Goal: Task Accomplishment & Management: Manage account settings

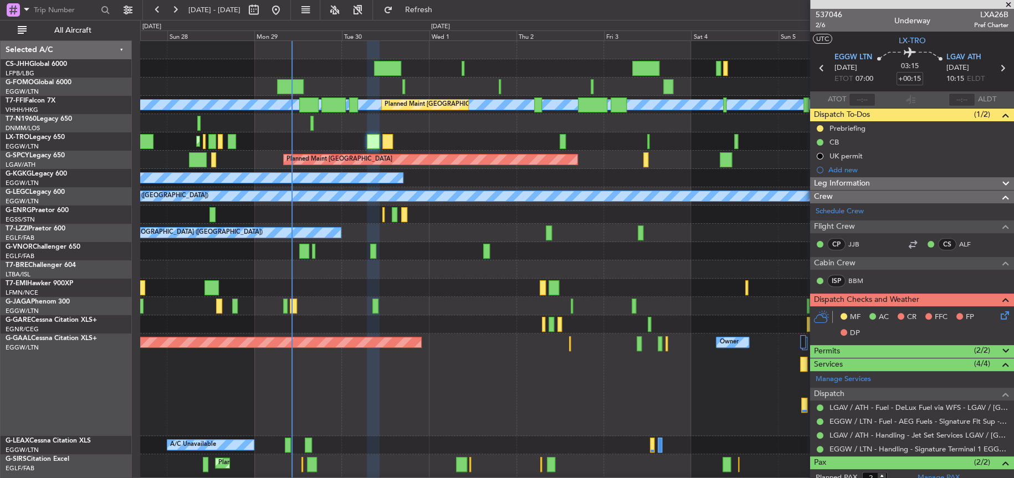
click at [432, 259] on div "Planned Maint [GEOGRAPHIC_DATA] ([GEOGRAPHIC_DATA])" at bounding box center [576, 251] width 873 height 18
click at [468, 341] on div "Planned Maint Dusseldorf Owner Owner" at bounding box center [577, 385] width 874 height 103
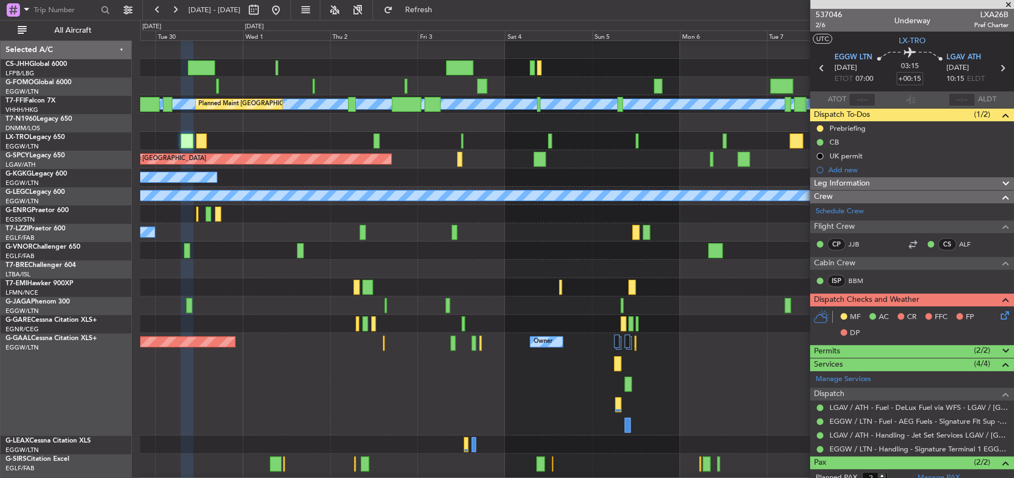
click at [395, 318] on div at bounding box center [576, 324] width 873 height 18
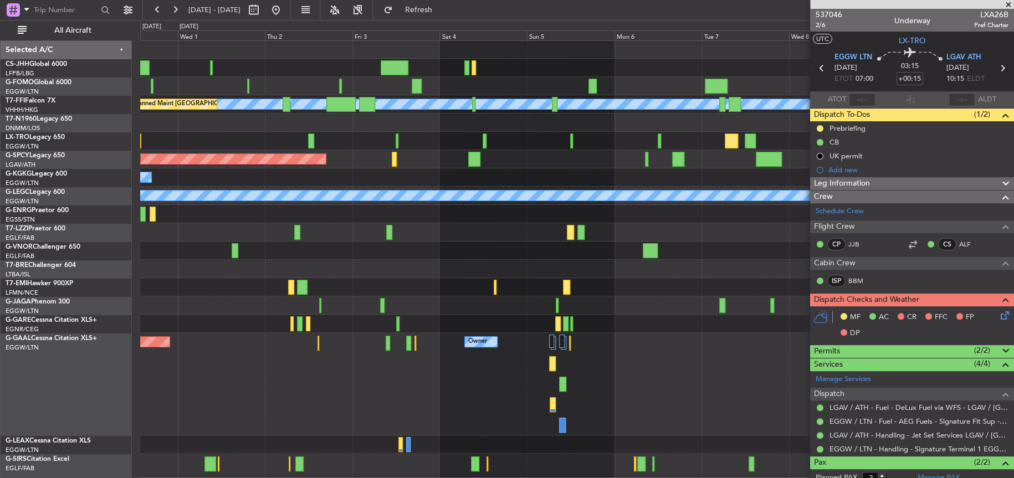
scroll to position [55, 0]
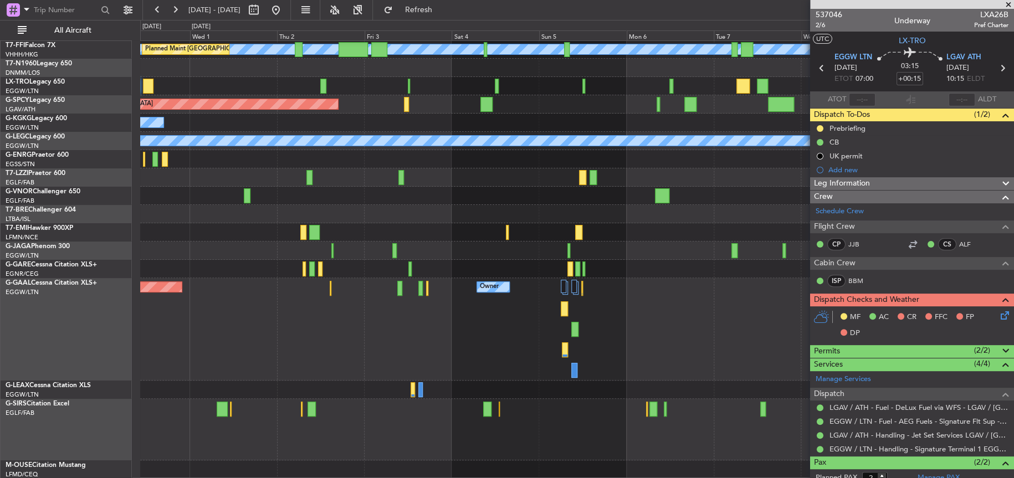
click at [515, 327] on div "Planned Maint Dusseldorf Owner Owner Owner" at bounding box center [576, 329] width 873 height 103
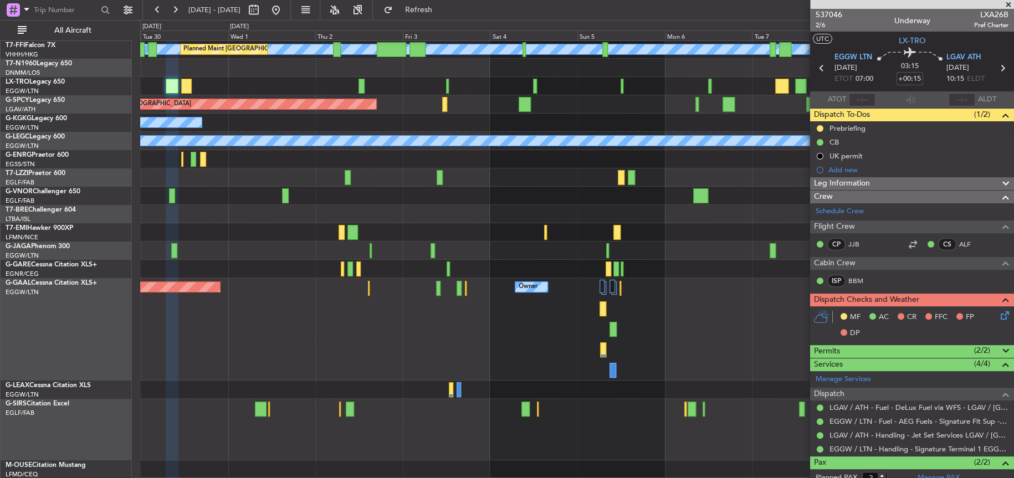
click at [566, 361] on div "Planned Maint Dusseldorf Owner Owner Owner" at bounding box center [577, 329] width 874 height 103
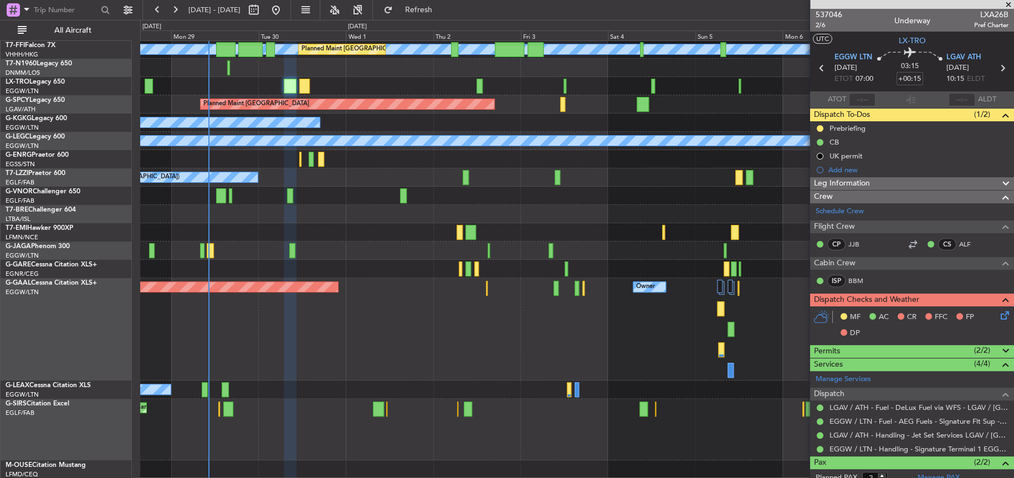
click at [334, 241] on div at bounding box center [576, 232] width 873 height 18
click at [521, 309] on div "Planned Maint Dusseldorf Owner Owner" at bounding box center [576, 329] width 873 height 103
click at [380, 226] on div at bounding box center [576, 232] width 873 height 18
click at [362, 211] on div at bounding box center [576, 214] width 873 height 18
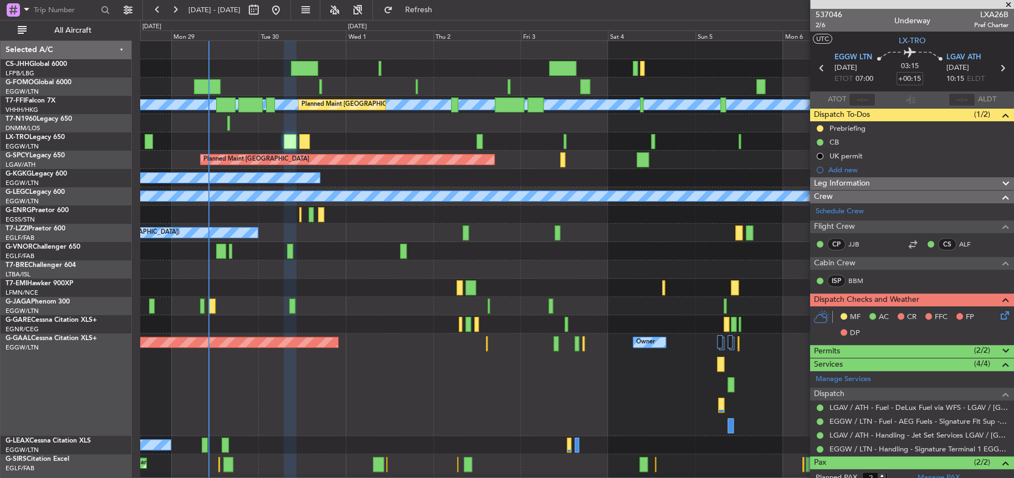
click at [405, 330] on div at bounding box center [576, 324] width 873 height 18
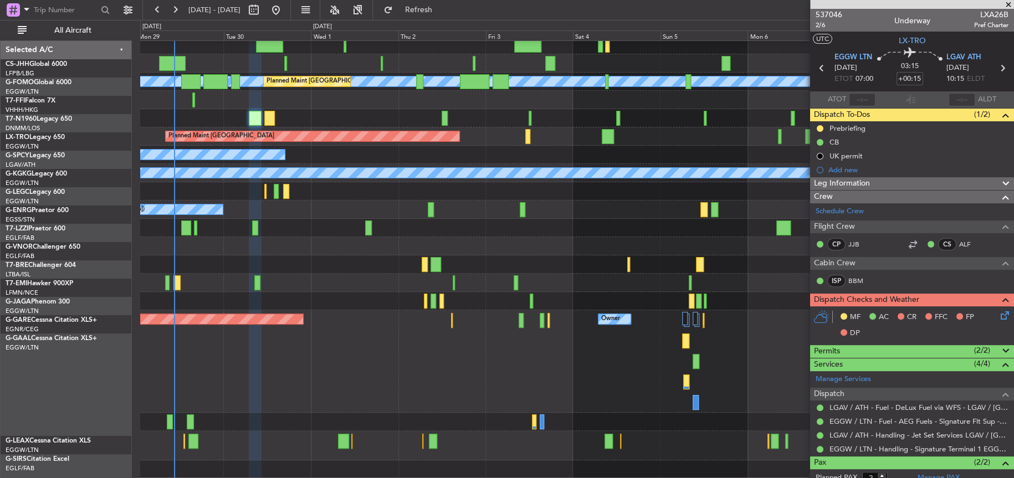
click at [269, 213] on div "[PERSON_NAME] [PERSON_NAME] Planned Maint [GEOGRAPHIC_DATA] ([GEOGRAPHIC_DATA])…" at bounding box center [576, 248] width 873 height 461
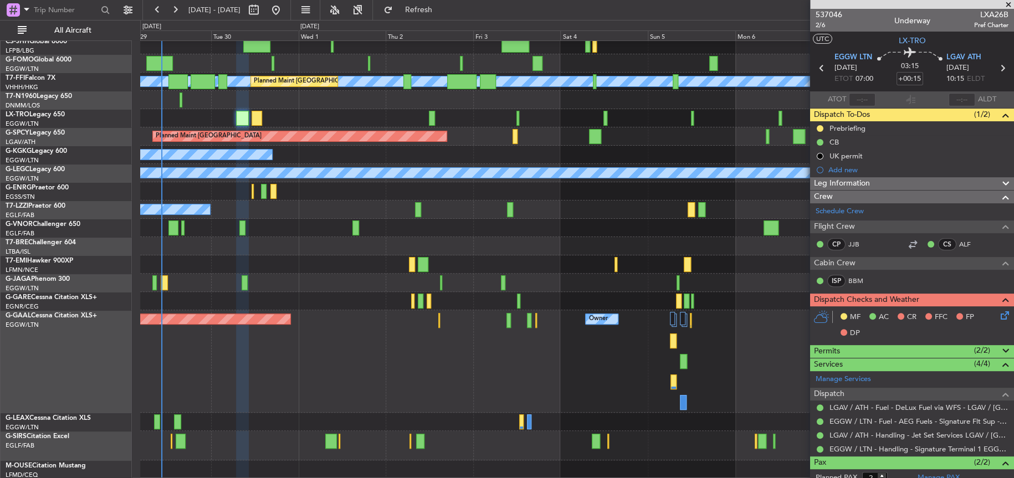
scroll to position [15, 0]
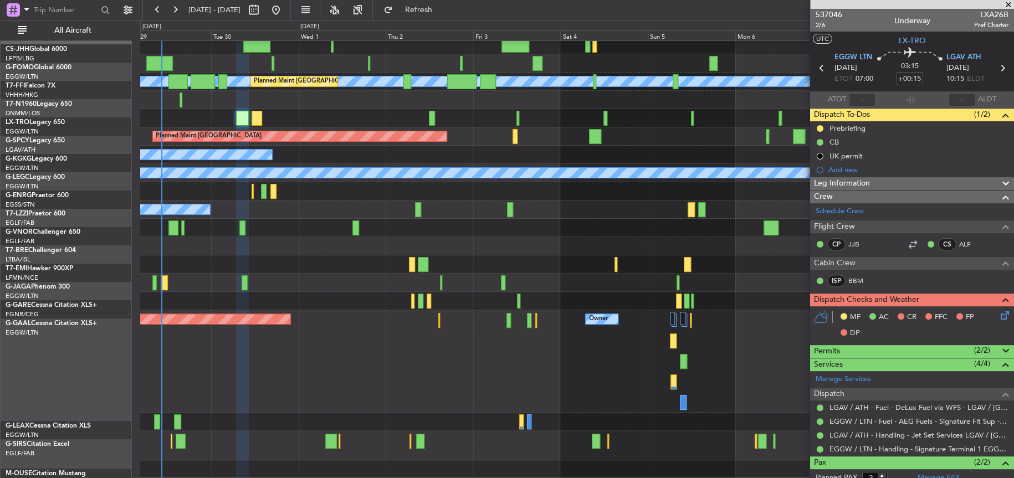
click at [451, 391] on div "Planned Maint Dusseldorf Owner Owner Owner" at bounding box center [577, 361] width 874 height 103
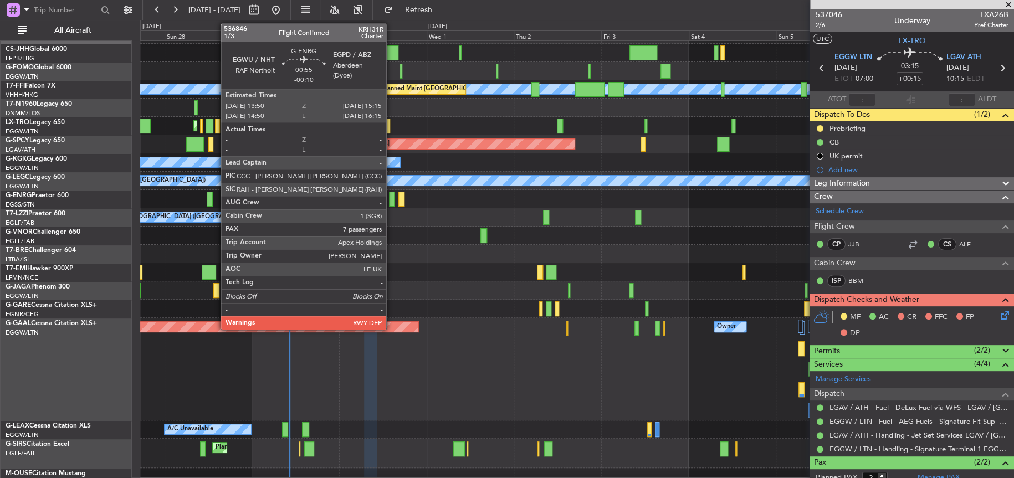
click at [391, 199] on div at bounding box center [392, 199] width 6 height 15
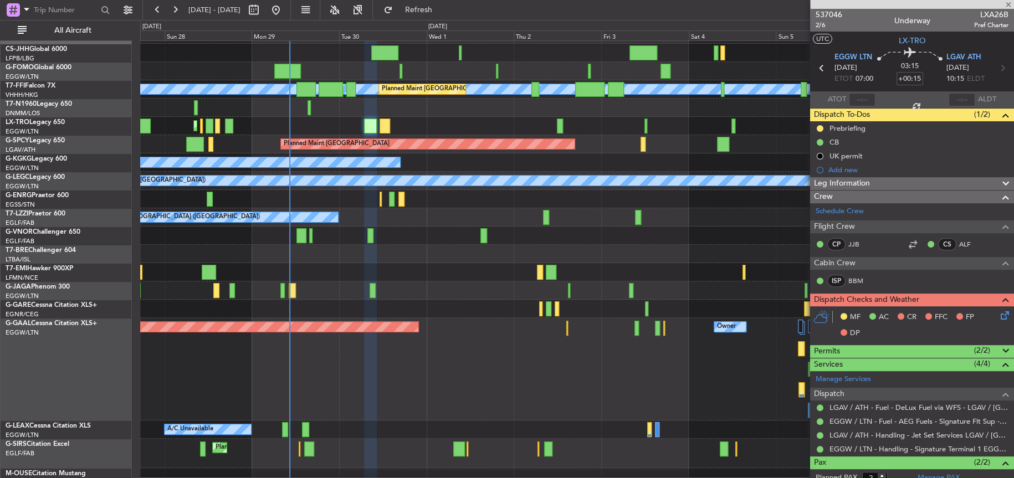
type input "-00:10"
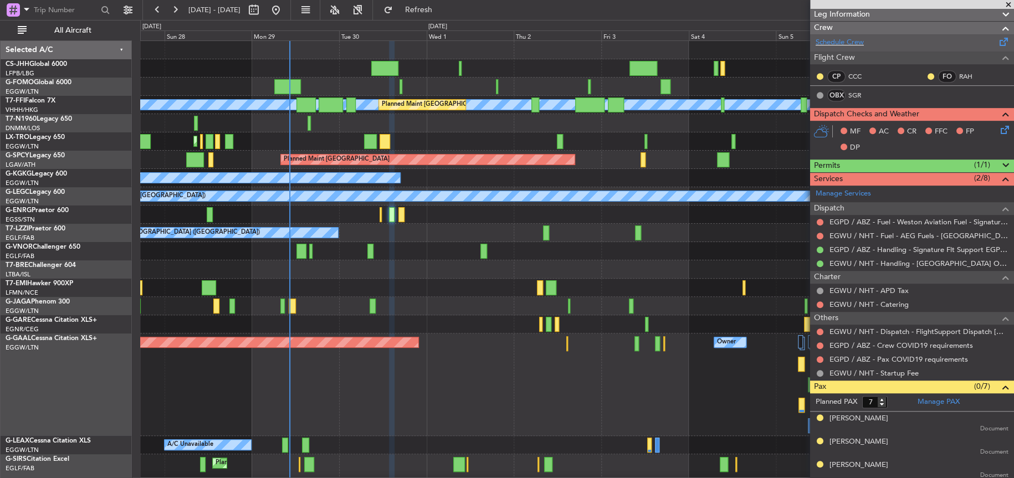
scroll to position [277, 0]
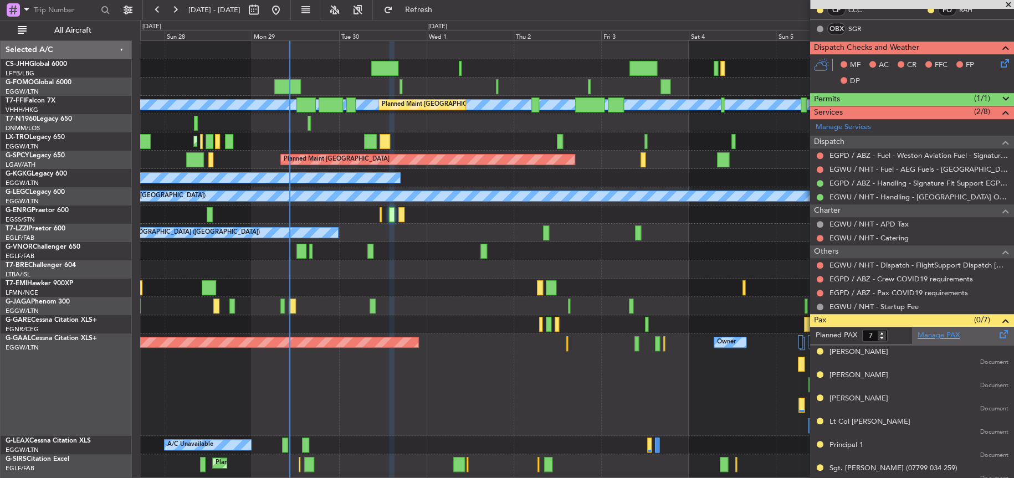
click at [924, 328] on div "Manage PAX" at bounding box center [963, 336] width 102 height 18
click at [509, 216] on div "Unplanned Maint [GEOGRAPHIC_DATA] ([GEOGRAPHIC_DATA]) A/C Unavailable" at bounding box center [577, 215] width 874 height 18
click at [517, 413] on div "Planned Maint Dusseldorf Owner Owner" at bounding box center [577, 385] width 874 height 103
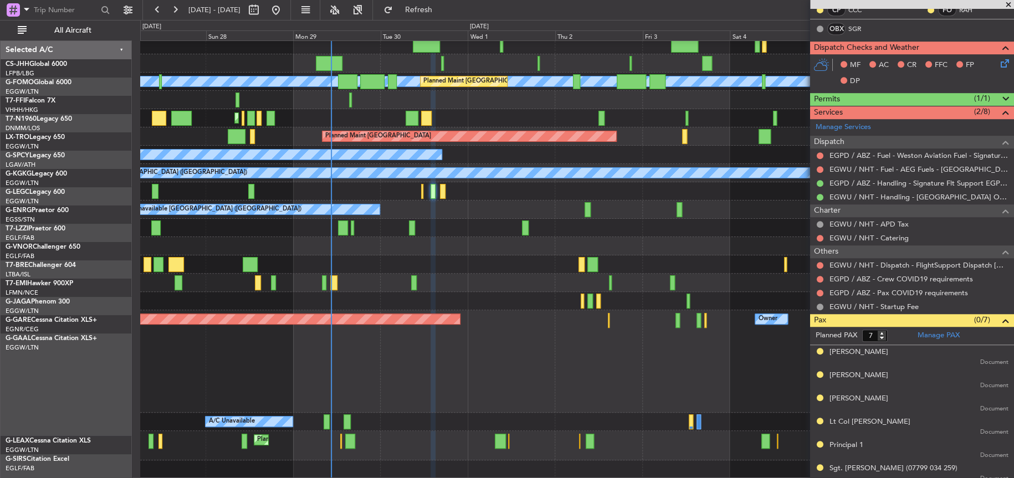
scroll to position [23, 0]
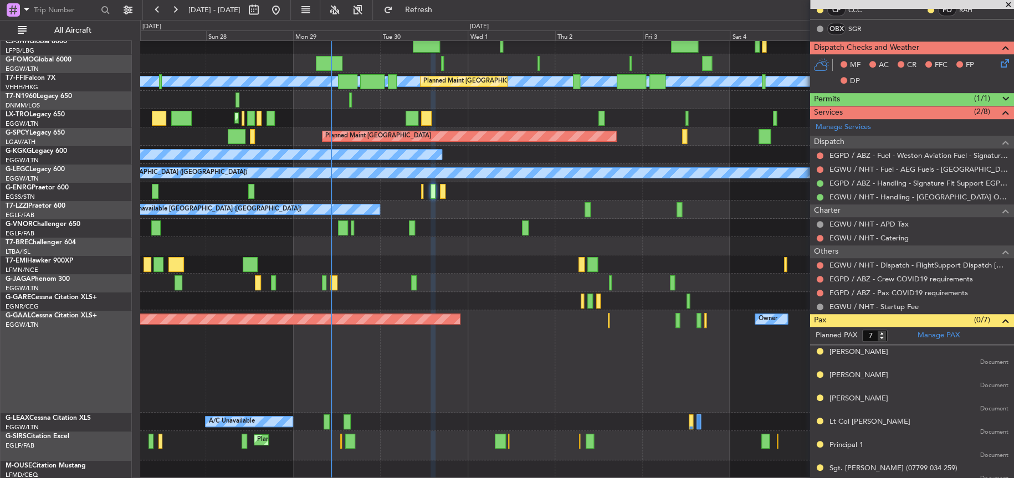
click at [570, 310] on div "Planned Maint Dusseldorf Owner Owner" at bounding box center [576, 361] width 873 height 103
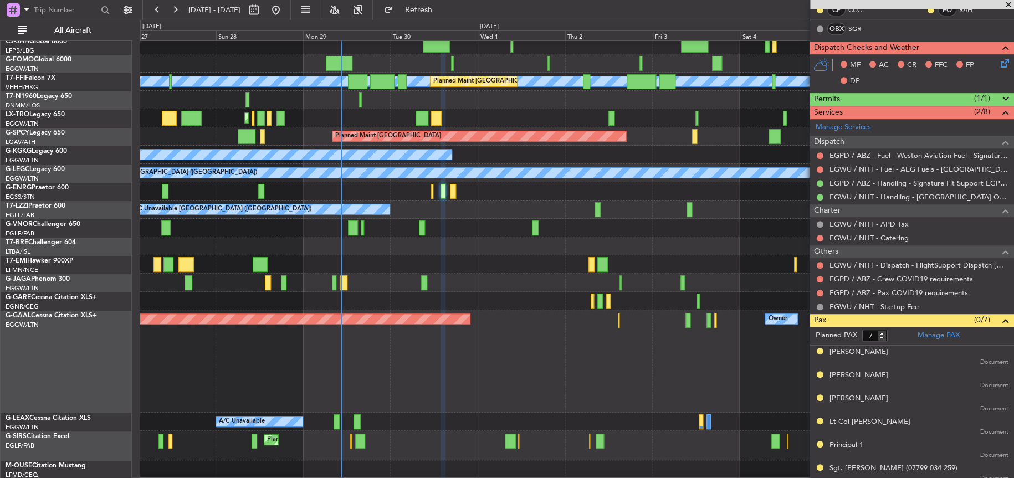
click at [483, 260] on div at bounding box center [576, 265] width 873 height 18
click at [565, 307] on div at bounding box center [576, 301] width 873 height 18
click at [427, 274] on div "Planned Maint [GEOGRAPHIC_DATA] ([GEOGRAPHIC_DATA])" at bounding box center [576, 283] width 873 height 18
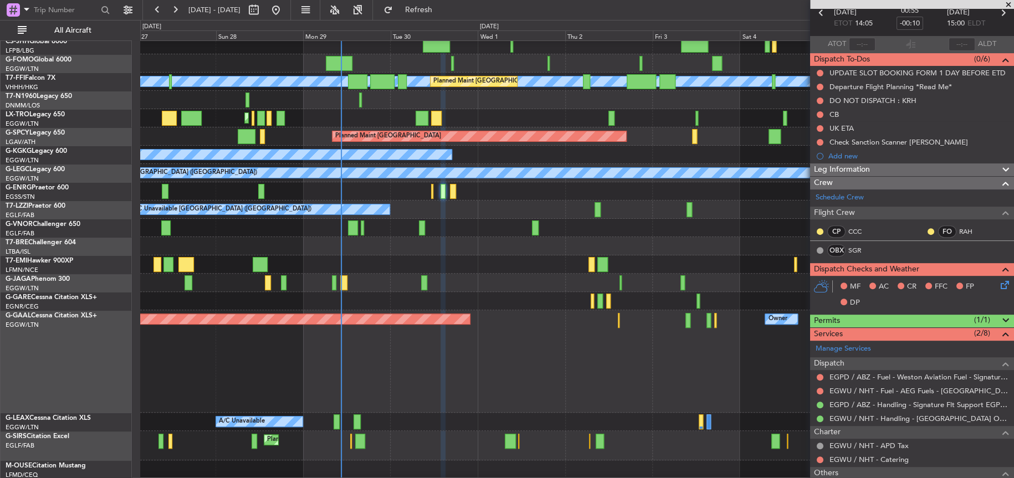
scroll to position [0, 0]
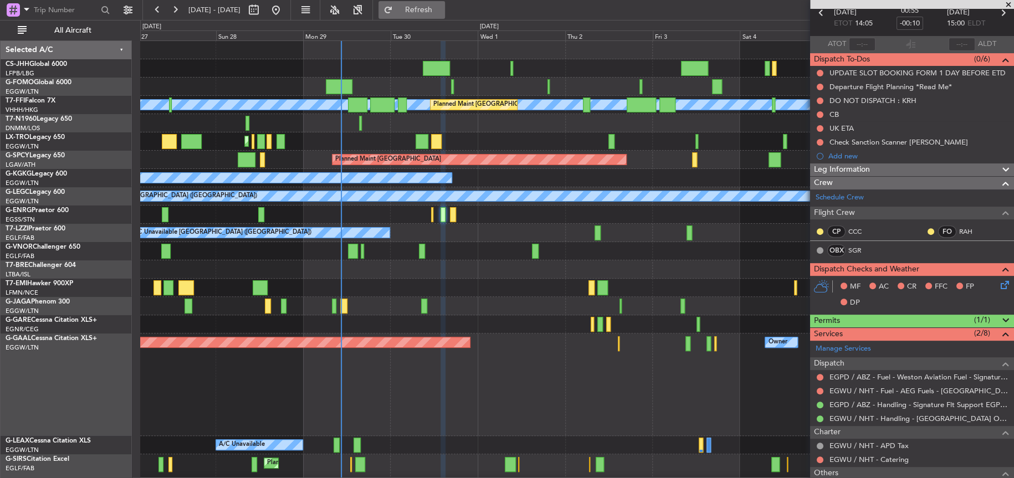
click at [423, 9] on button "Refresh" at bounding box center [412, 10] width 67 height 18
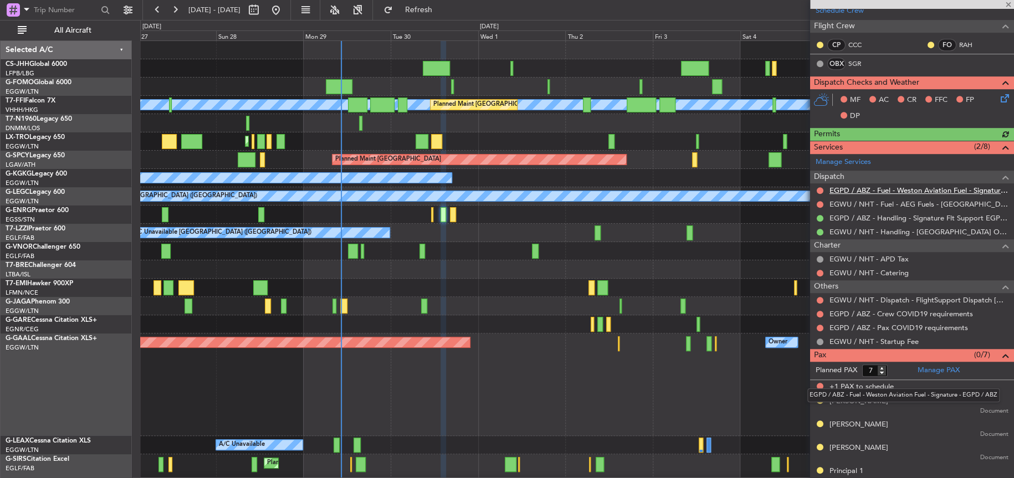
scroll to position [297, 0]
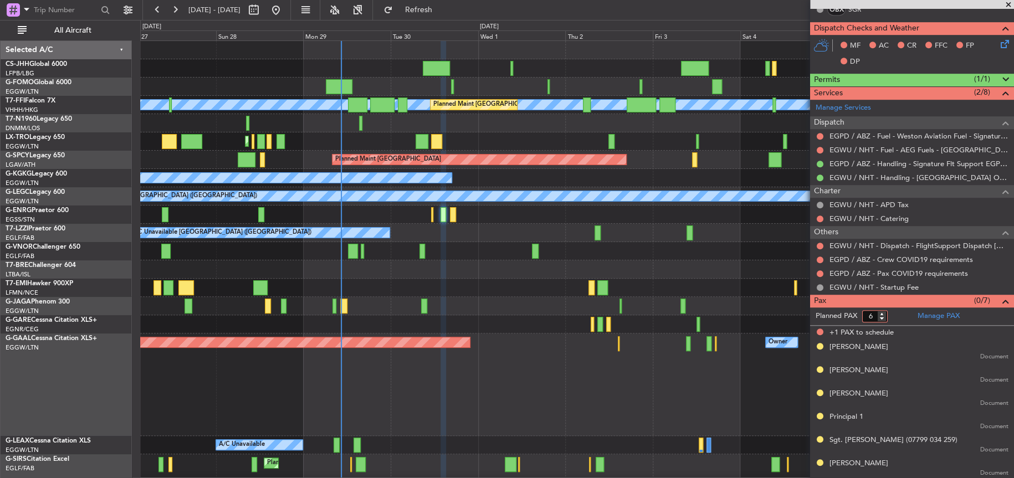
type input "6"
click at [883, 315] on input "6" at bounding box center [874, 316] width 25 height 12
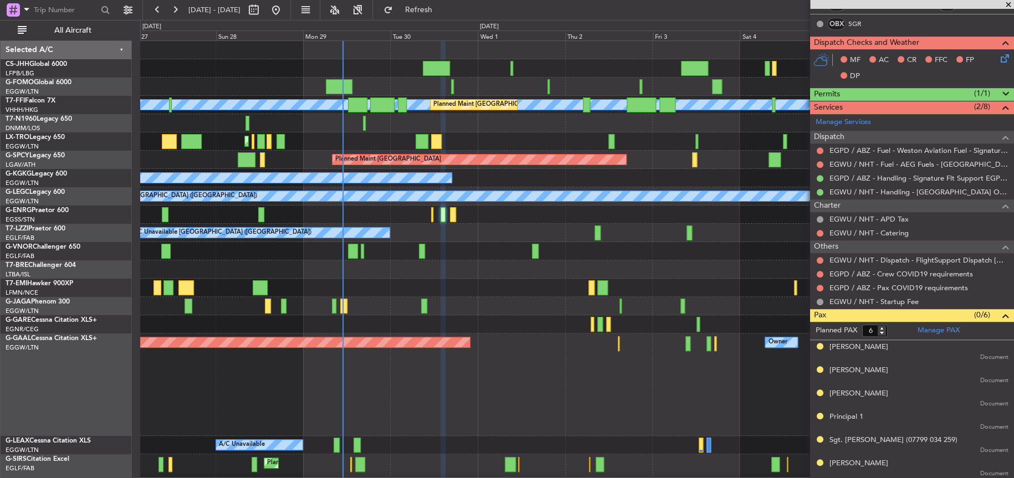
scroll to position [59, 0]
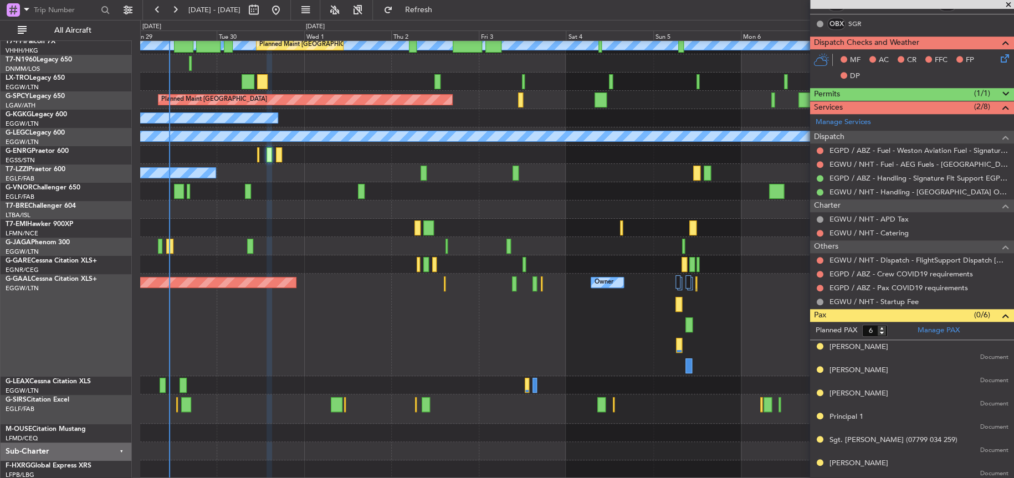
click at [454, 226] on div "[PERSON_NAME] [PERSON_NAME] Planned Maint [GEOGRAPHIC_DATA] ([GEOGRAPHIC_DATA])…" at bounding box center [577, 230] width 874 height 498
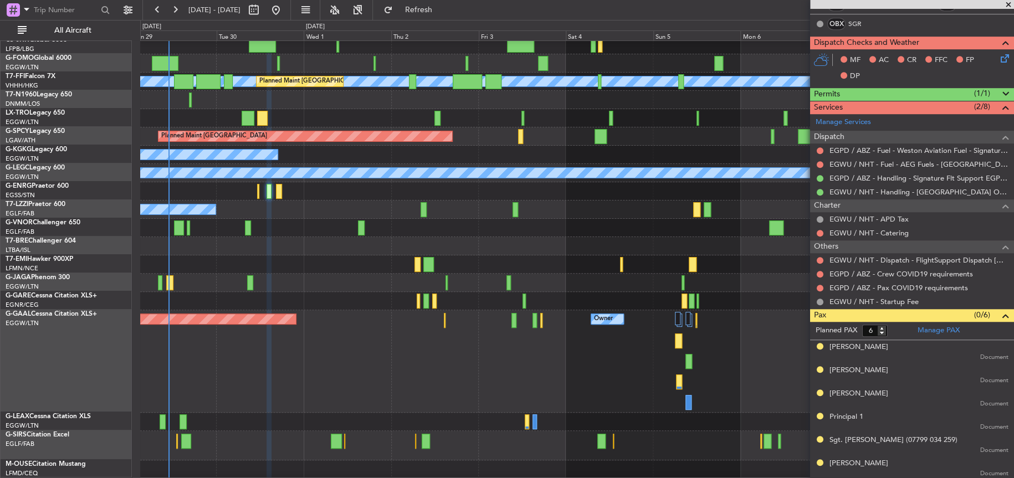
scroll to position [23, 0]
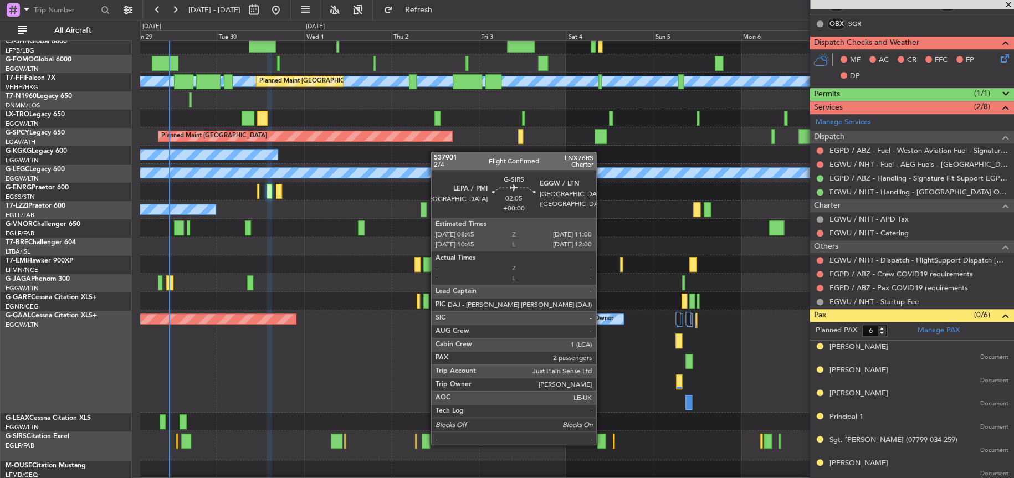
click at [601, 443] on div at bounding box center [601, 441] width 8 height 15
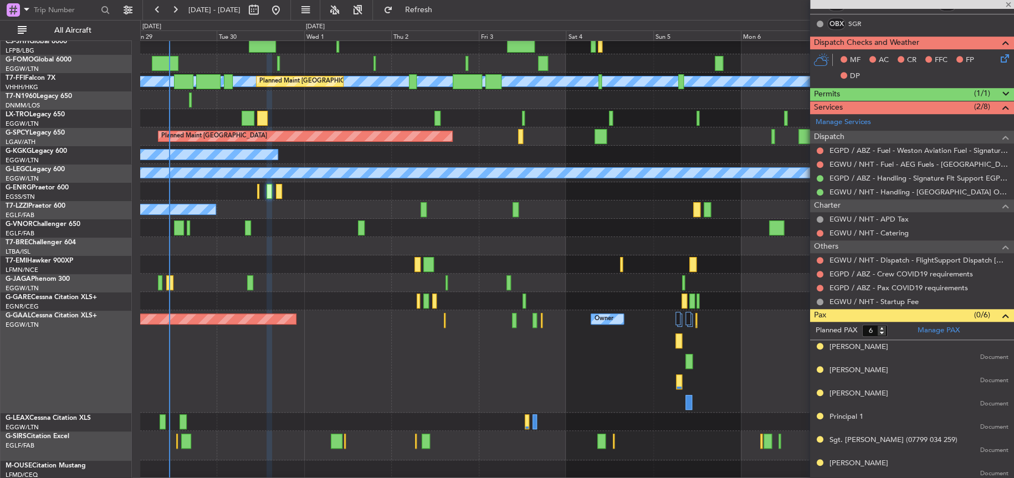
type input "2"
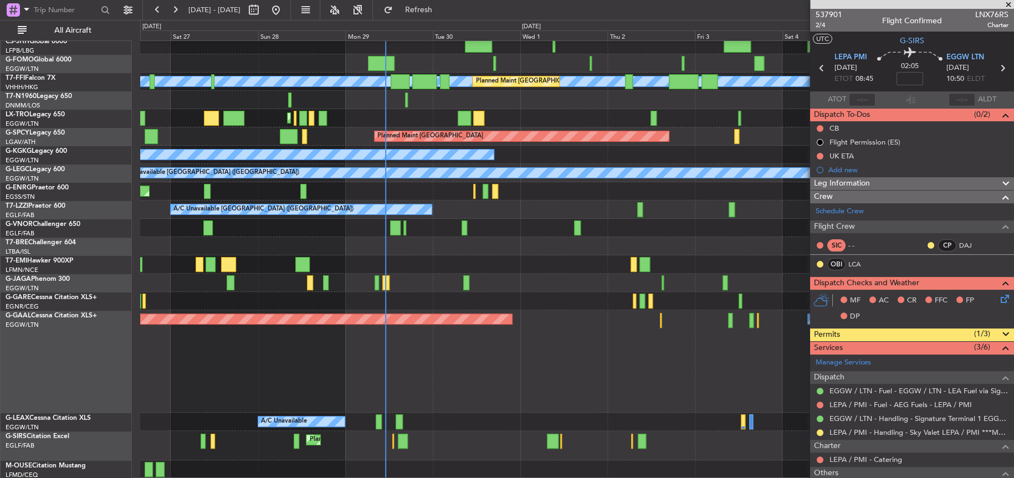
click at [609, 392] on div "Owner Planned [GEOGRAPHIC_DATA]" at bounding box center [577, 361] width 874 height 103
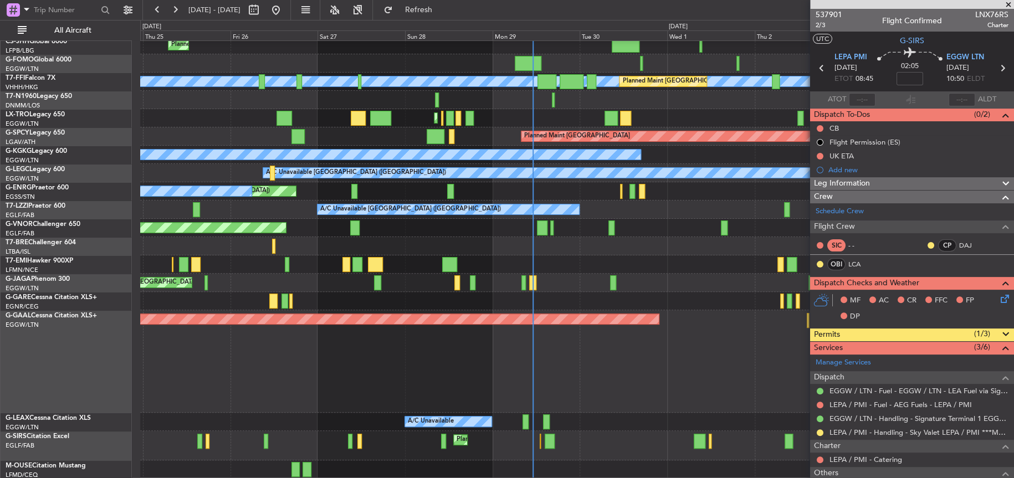
click at [478, 359] on div "Planned Maint Dusseldorf Owner" at bounding box center [577, 361] width 874 height 103
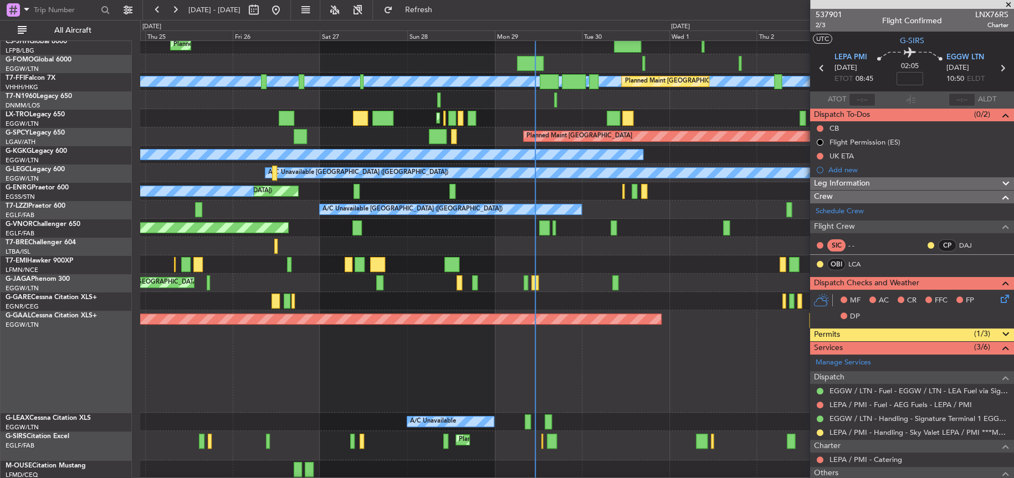
click at [264, 373] on div "Planned Maint Dusseldorf Owner" at bounding box center [577, 361] width 874 height 103
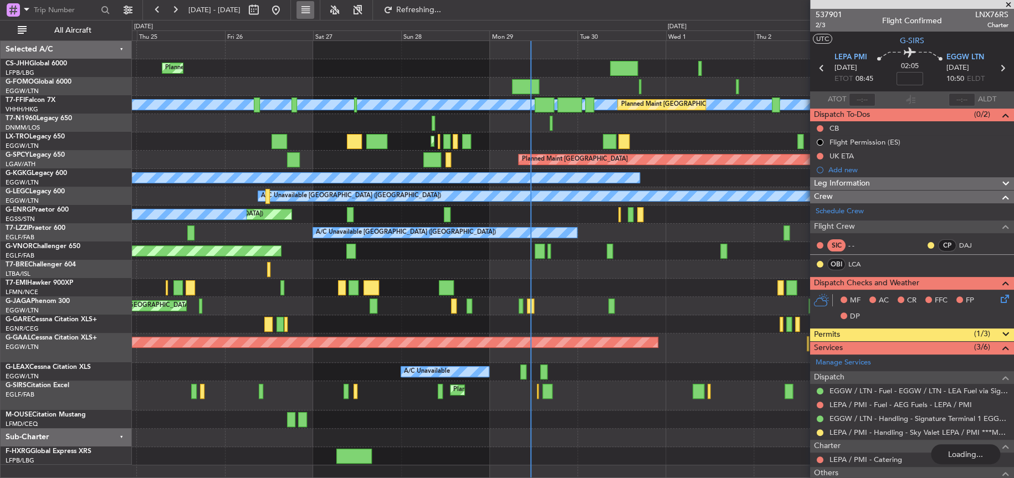
scroll to position [0, 0]
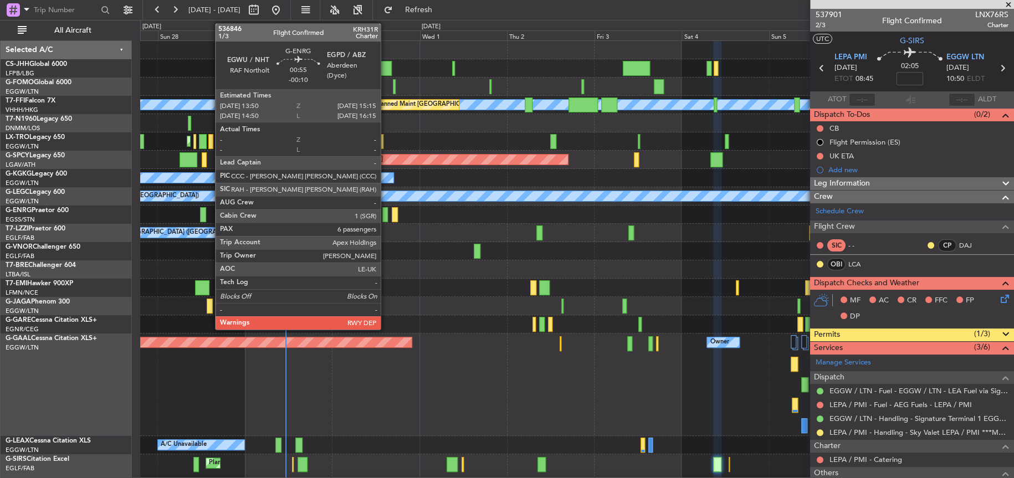
click at [386, 218] on div at bounding box center [385, 214] width 6 height 15
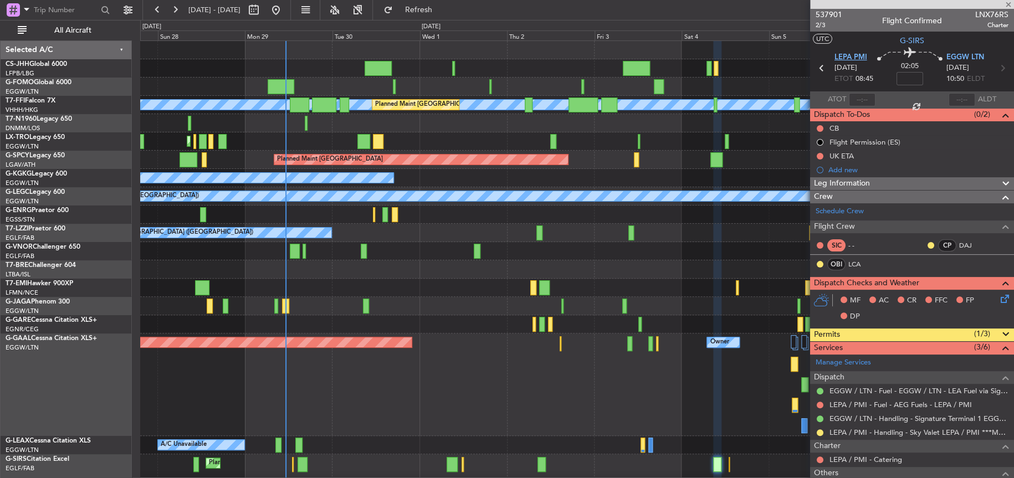
type input "-00:10"
type input "6"
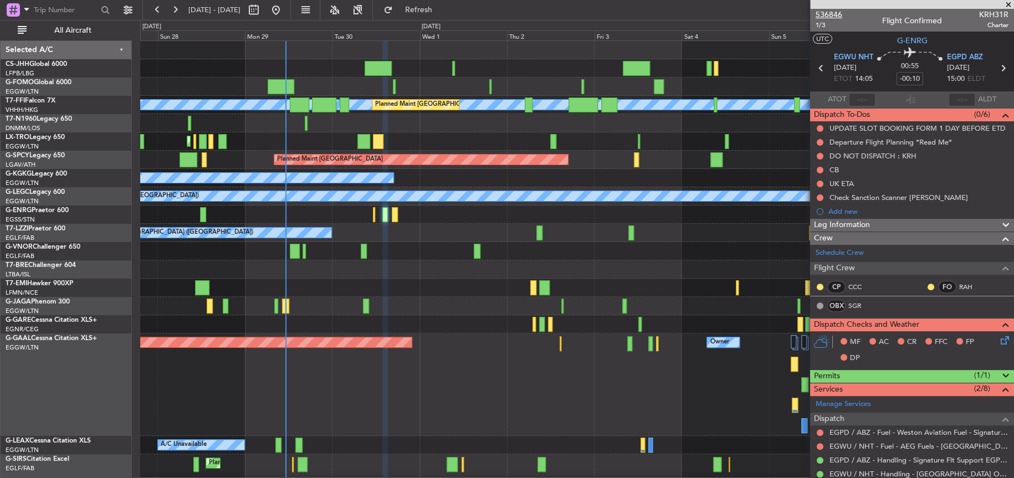
click at [824, 12] on span "536846" at bounding box center [829, 15] width 27 height 12
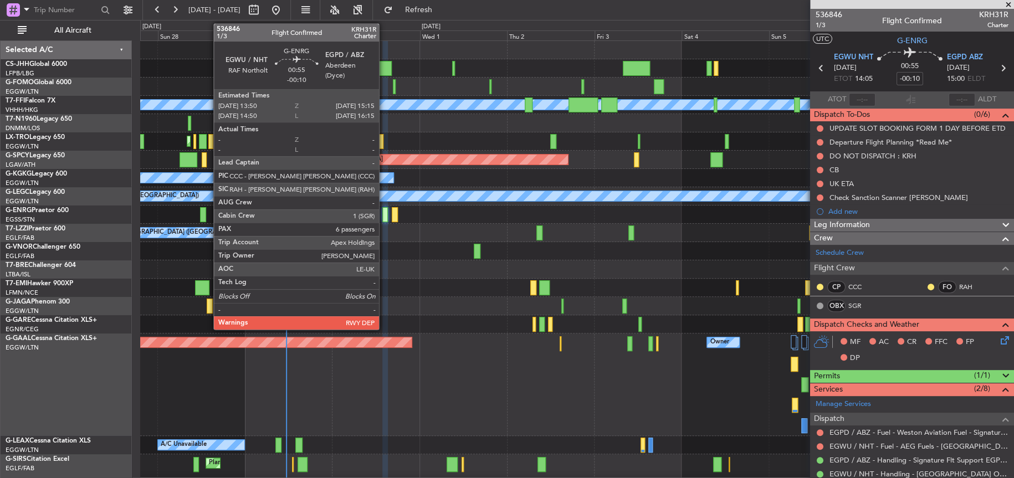
click at [384, 214] on div at bounding box center [385, 214] width 6 height 15
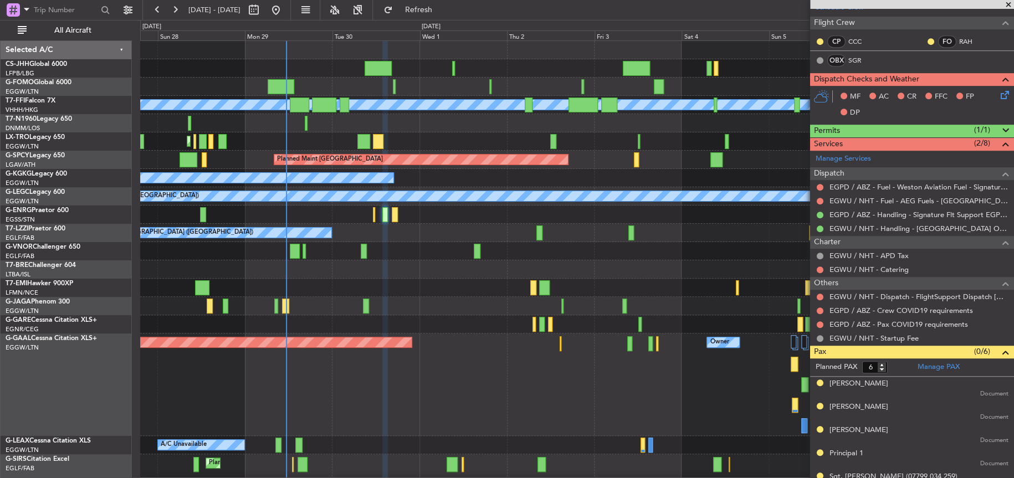
scroll to position [227, 0]
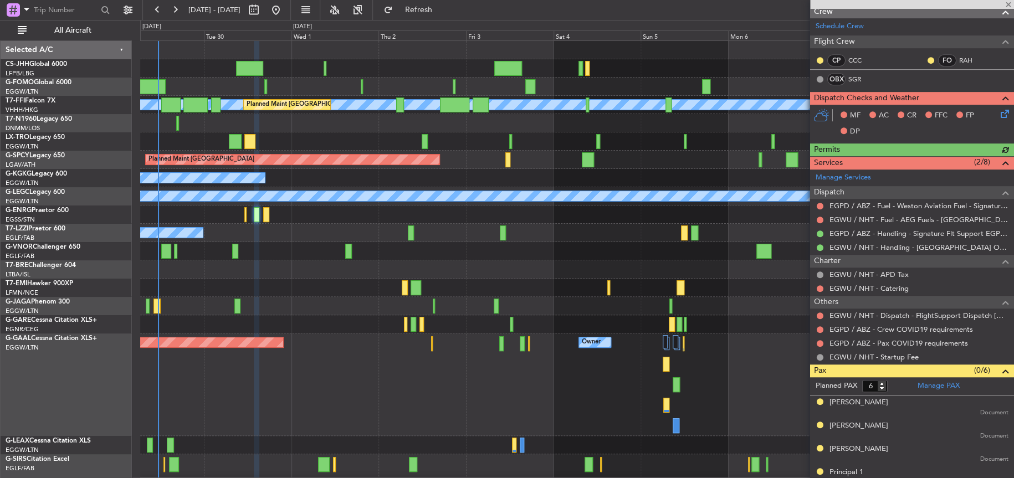
click at [167, 68] on div "[PERSON_NAME] [PERSON_NAME] Planned Maint [GEOGRAPHIC_DATA] ([GEOGRAPHIC_DATA])…" at bounding box center [577, 271] width 874 height 461
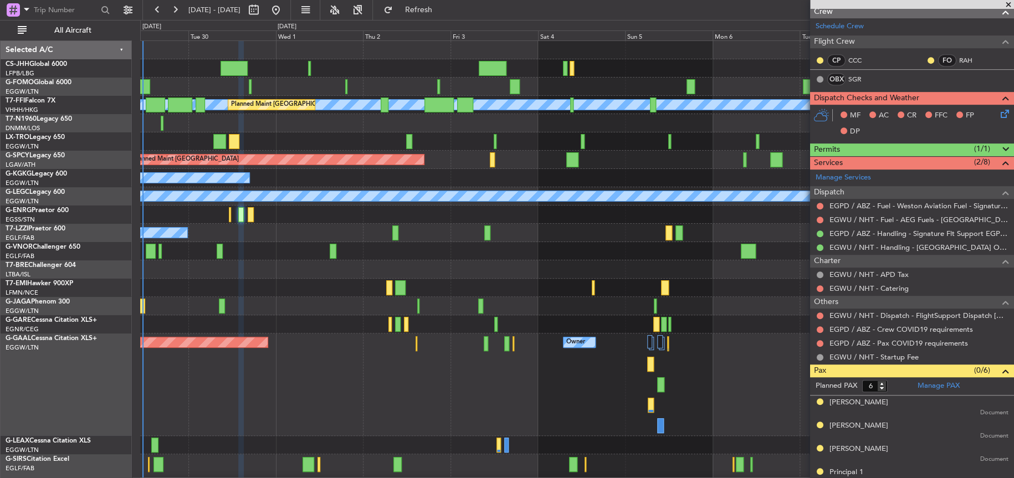
scroll to position [1, 0]
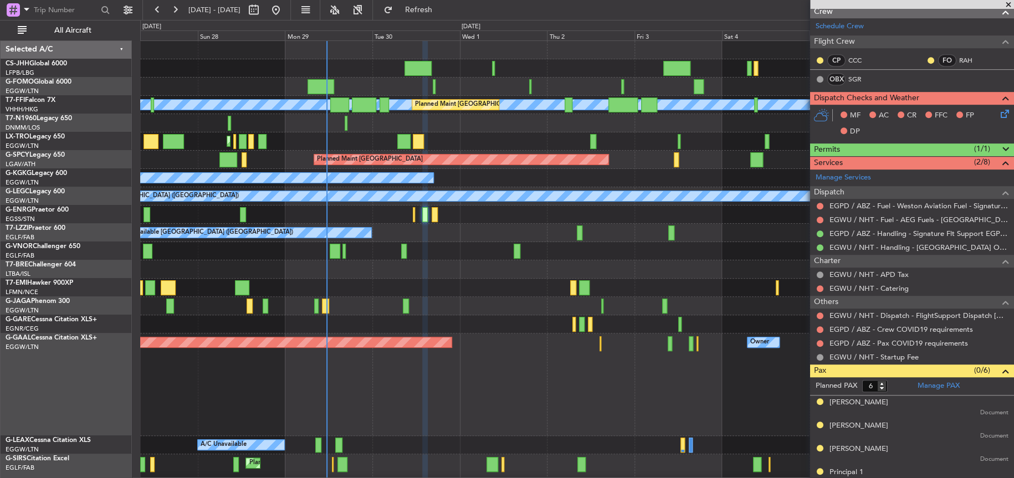
click at [473, 79] on div "Planned Maint [GEOGRAPHIC_DATA] ([GEOGRAPHIC_DATA]) [PERSON_NAME] [PERSON_NAME]…" at bounding box center [577, 271] width 874 height 461
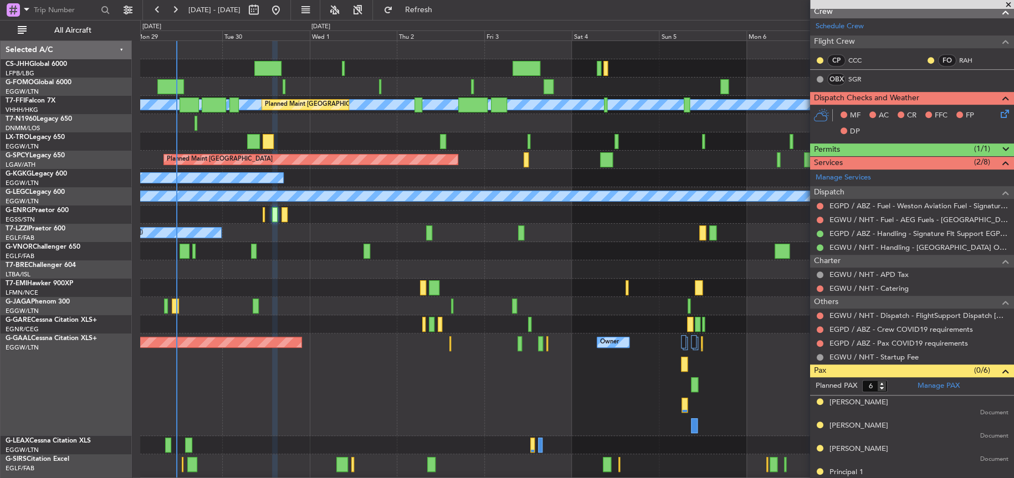
click at [329, 95] on div "[PERSON_NAME] [PERSON_NAME] Planned Maint [GEOGRAPHIC_DATA] ([GEOGRAPHIC_DATA])…" at bounding box center [577, 290] width 874 height 498
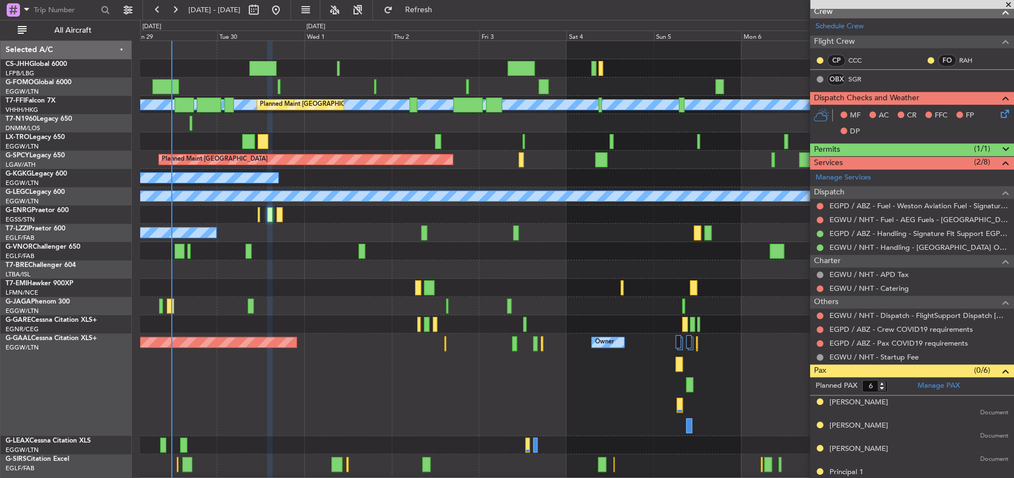
click at [313, 72] on div at bounding box center [576, 68] width 873 height 18
click at [373, 352] on div "Planned Maint Dusseldorf Owner Owner Owner" at bounding box center [576, 385] width 873 height 103
click at [354, 281] on div at bounding box center [576, 288] width 873 height 18
click at [375, 355] on div "Planned Maint Dusseldorf Owner Owner Owner" at bounding box center [576, 385] width 873 height 103
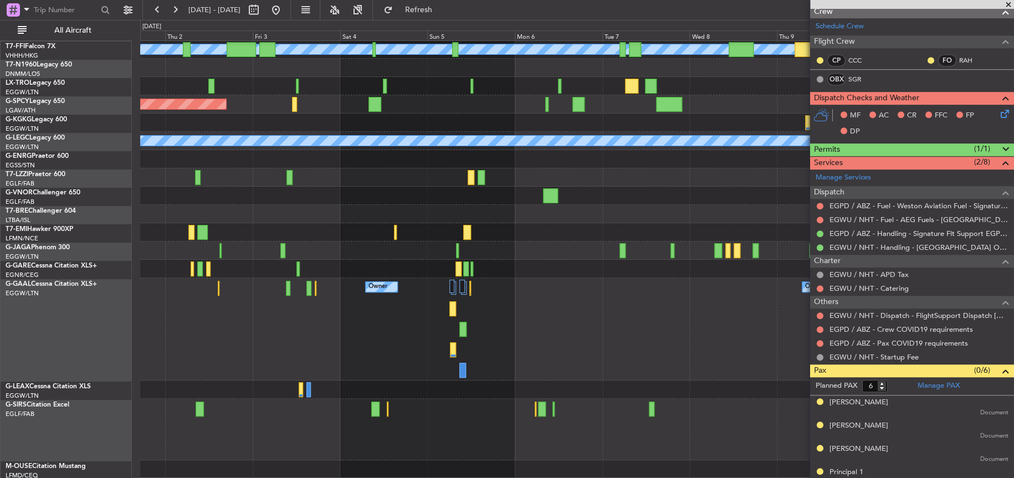
scroll to position [55, 0]
click at [635, 254] on div "[PERSON_NAME] [PERSON_NAME] Planned Maint Geneva ([GEOGRAPHIC_DATA]) Planned Ma…" at bounding box center [577, 232] width 874 height 493
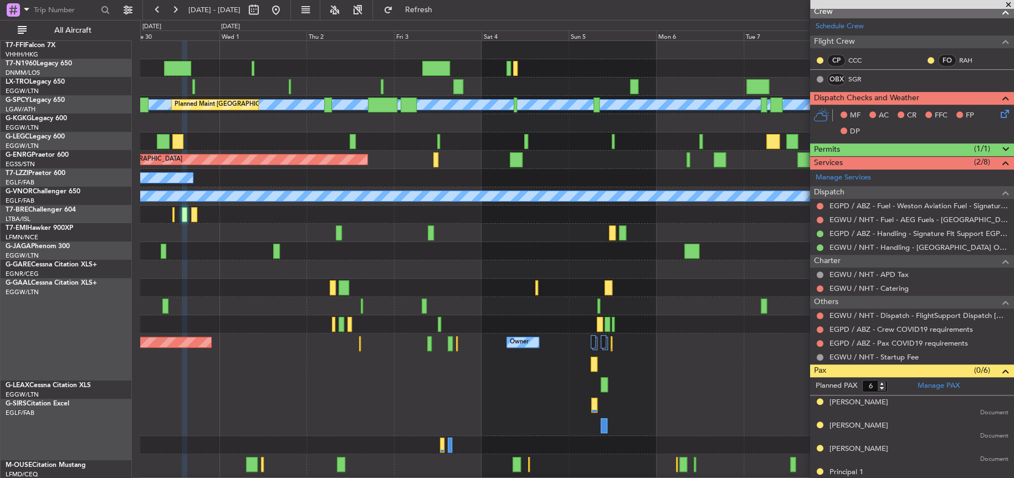
scroll to position [0, 0]
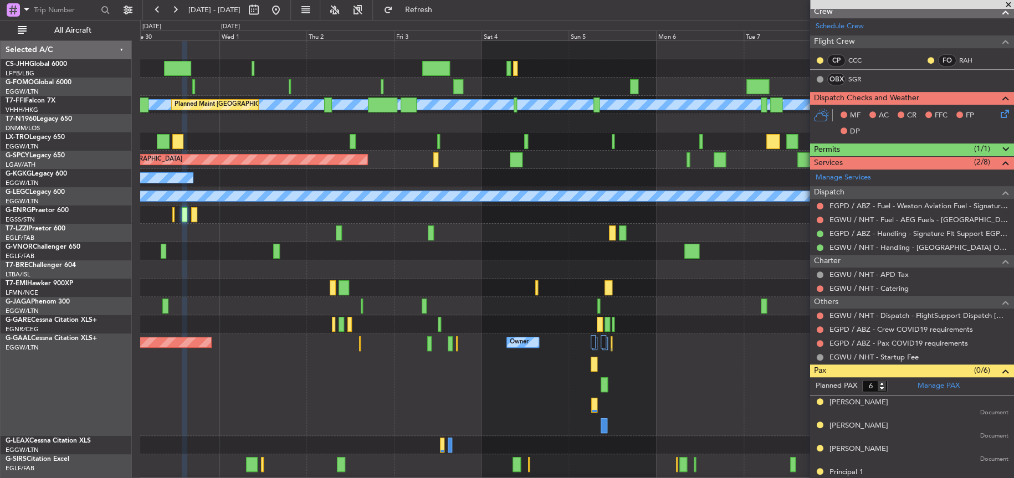
click at [509, 367] on div "[PERSON_NAME] [PERSON_NAME] Planned Maint [GEOGRAPHIC_DATA] ([GEOGRAPHIC_DATA])…" at bounding box center [577, 287] width 874 height 493
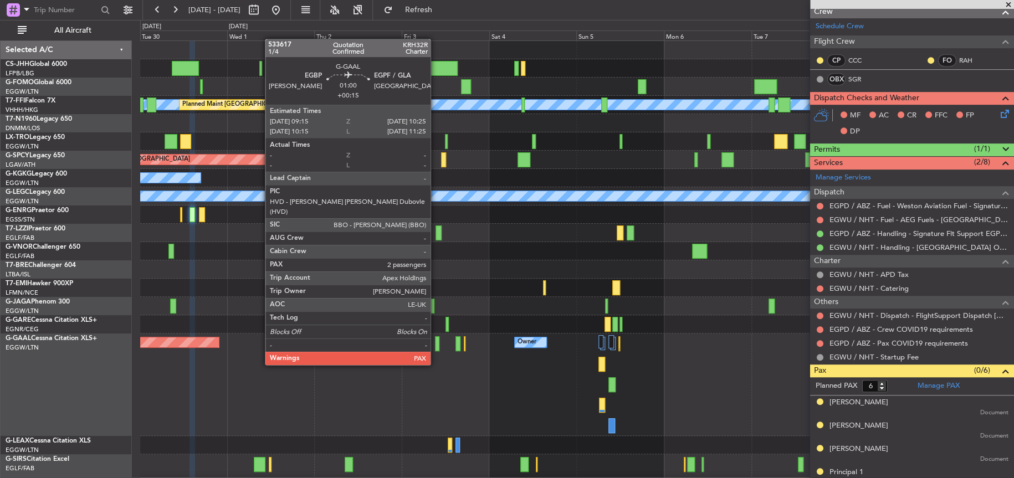
click at [436, 344] on div at bounding box center [437, 343] width 4 height 15
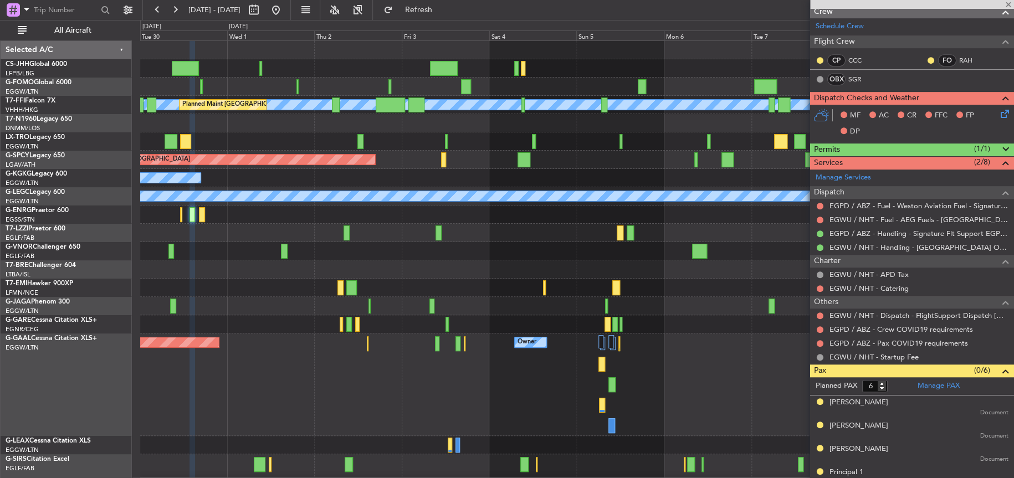
type input "+00:15"
type input "2"
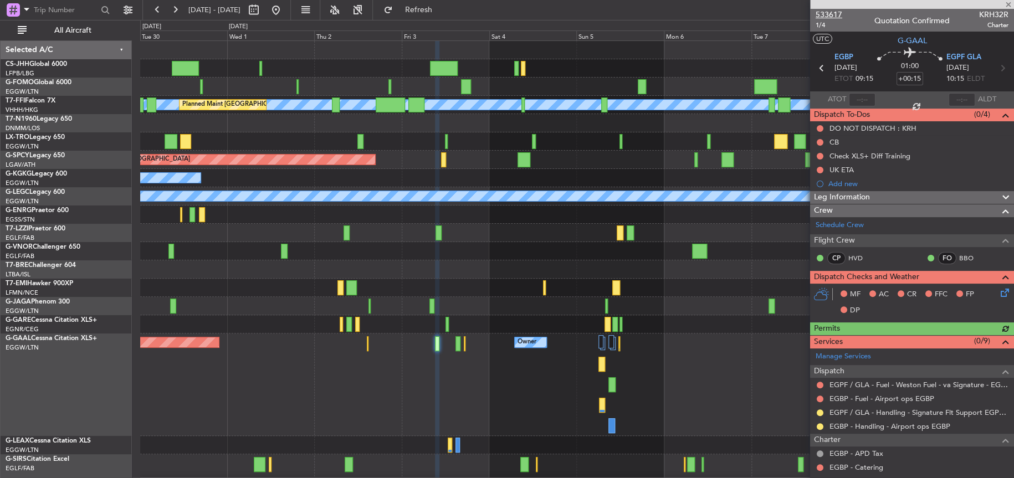
click at [829, 14] on span "533617" at bounding box center [829, 15] width 27 height 12
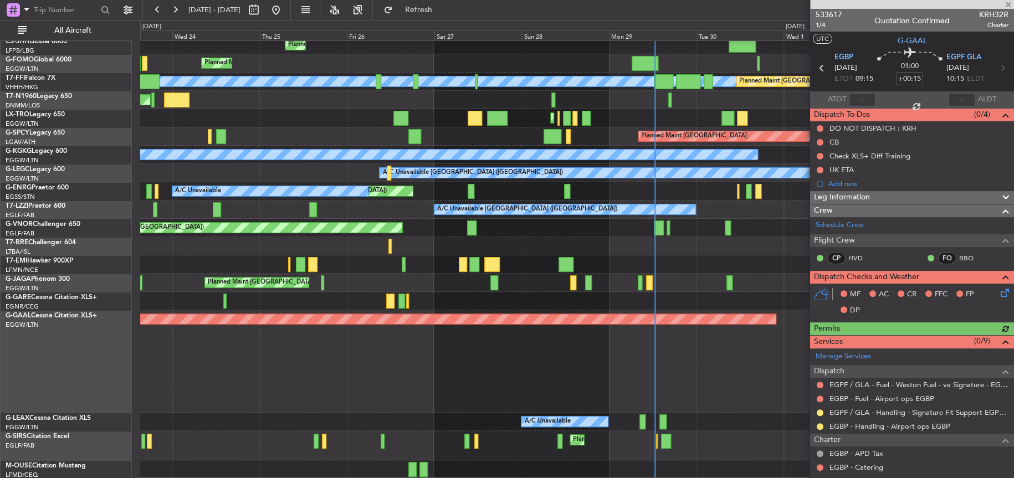
scroll to position [91, 0]
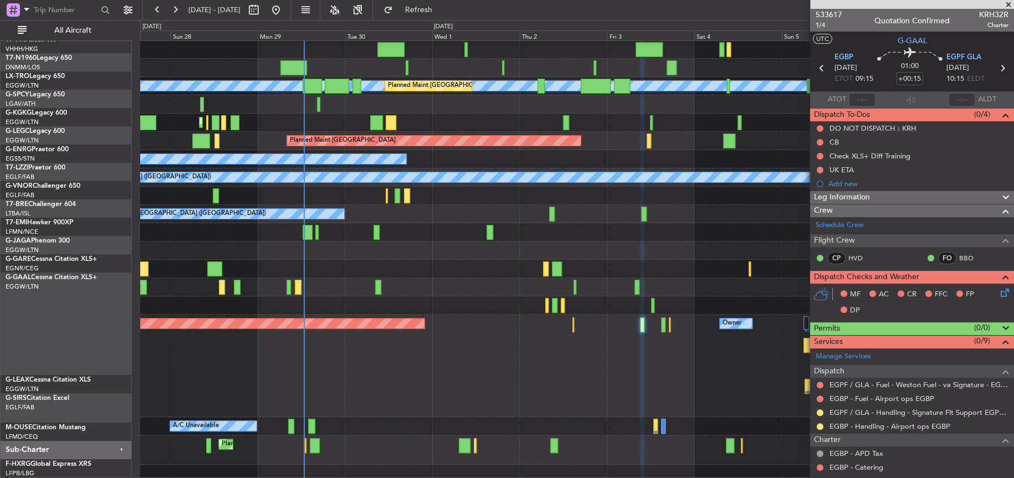
scroll to position [19, 0]
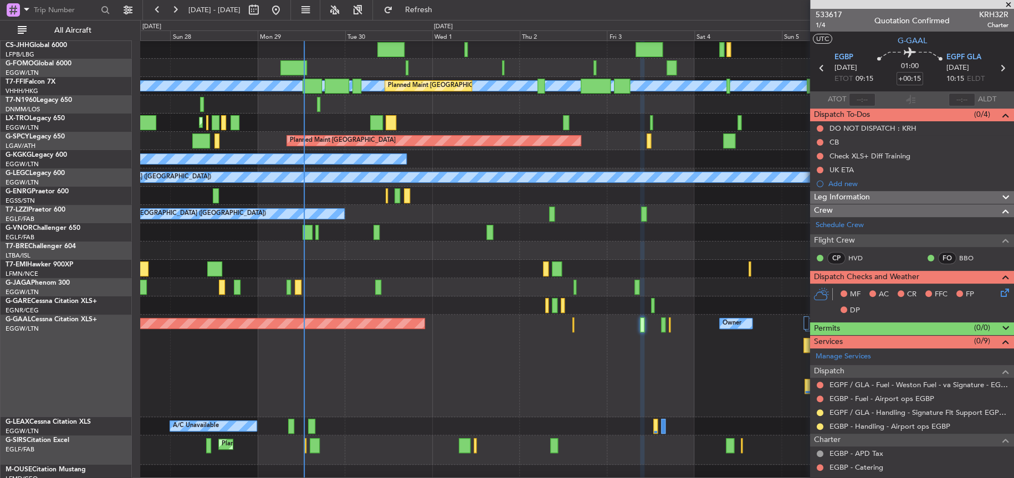
click at [394, 261] on div at bounding box center [576, 269] width 873 height 18
click at [461, 375] on div "Planned Maint Dusseldorf Owner Owner" at bounding box center [576, 366] width 873 height 103
click at [458, 372] on div "Planned Maint Dusseldorf Owner Owner" at bounding box center [576, 366] width 873 height 103
click at [457, 370] on div "Planned Maint Dusseldorf Owner Owner" at bounding box center [576, 366] width 873 height 103
click at [456, 362] on div "Planned Maint Dusseldorf Owner Owner" at bounding box center [576, 366] width 873 height 103
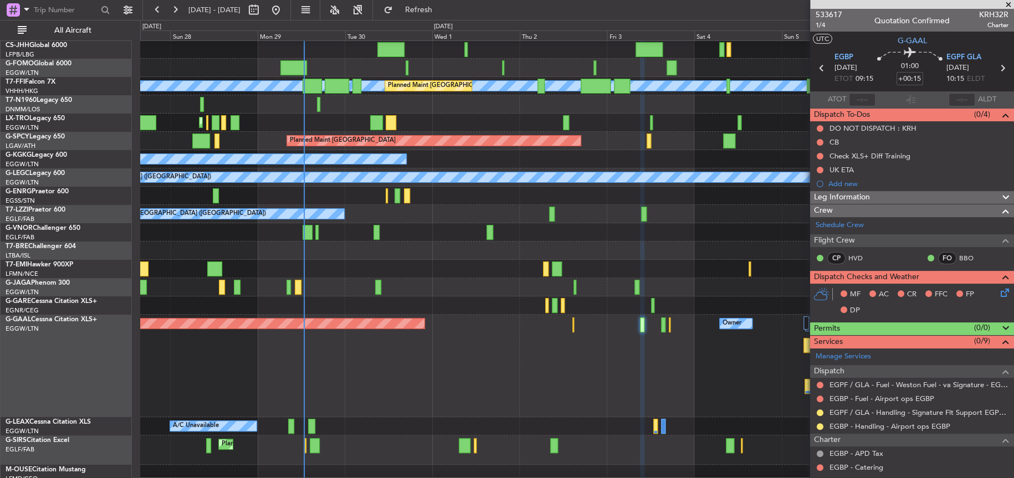
click at [463, 253] on div at bounding box center [576, 251] width 873 height 18
click at [587, 377] on div "Planned Maint Dusseldorf Owner Owner" at bounding box center [576, 366] width 873 height 103
click at [576, 244] on div at bounding box center [576, 251] width 873 height 18
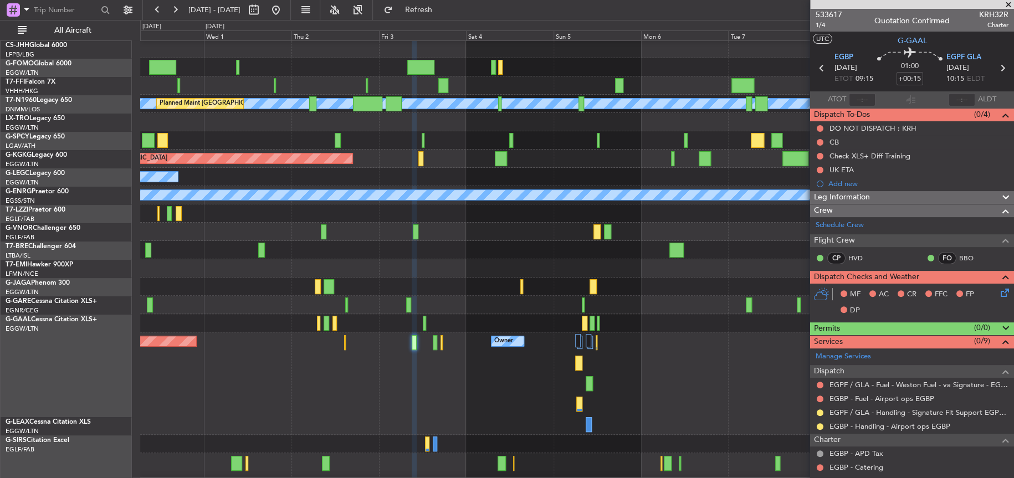
scroll to position [0, 0]
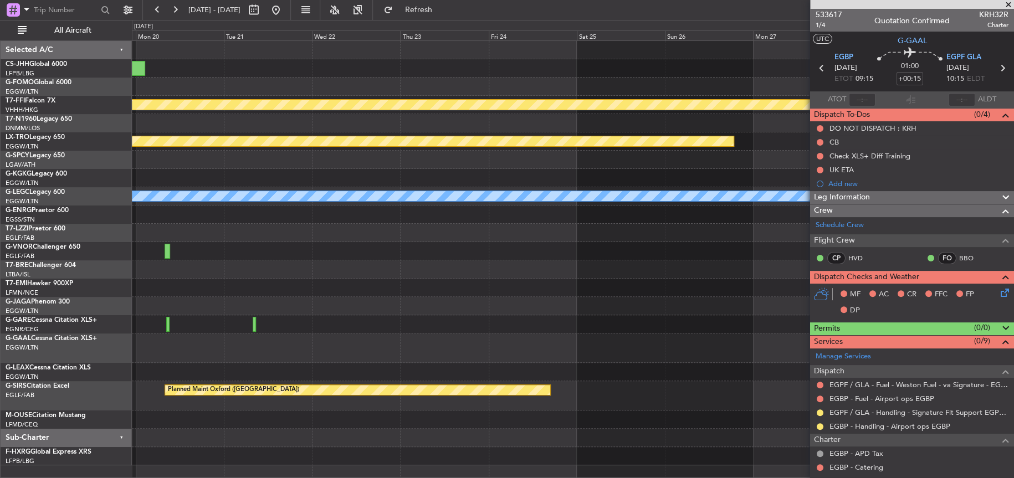
click at [38, 182] on div "MEL MEL Planned Maint Geneva (Cointrin) Planned Maint Riga (Riga Intl) A/C Unav…" at bounding box center [507, 249] width 1014 height 458
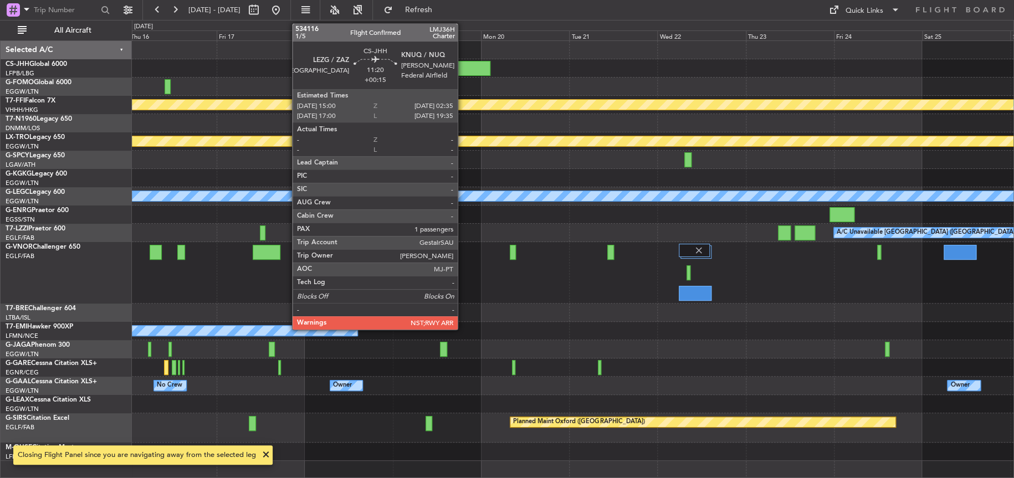
click at [463, 63] on div at bounding box center [468, 68] width 43 height 15
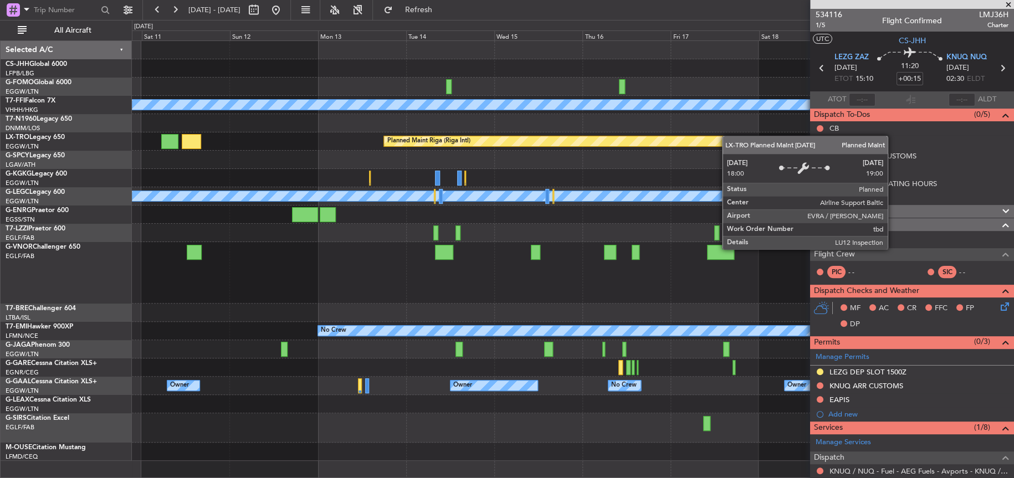
click at [740, 138] on div "Planned Maint Geneva (Cointrin) MEL MEL Planned Maint Riga (Riga Intl) A/C Unav…" at bounding box center [572, 251] width 881 height 420
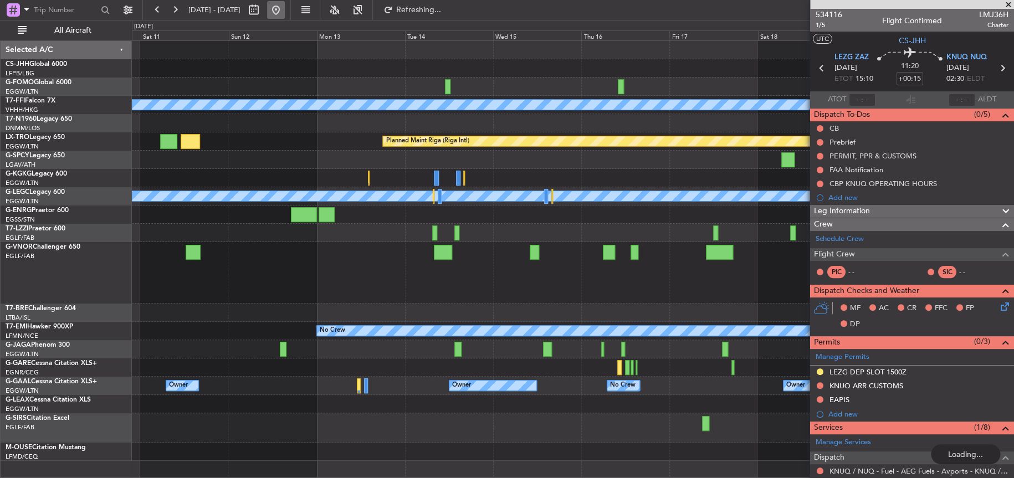
click at [285, 3] on button at bounding box center [276, 10] width 18 height 18
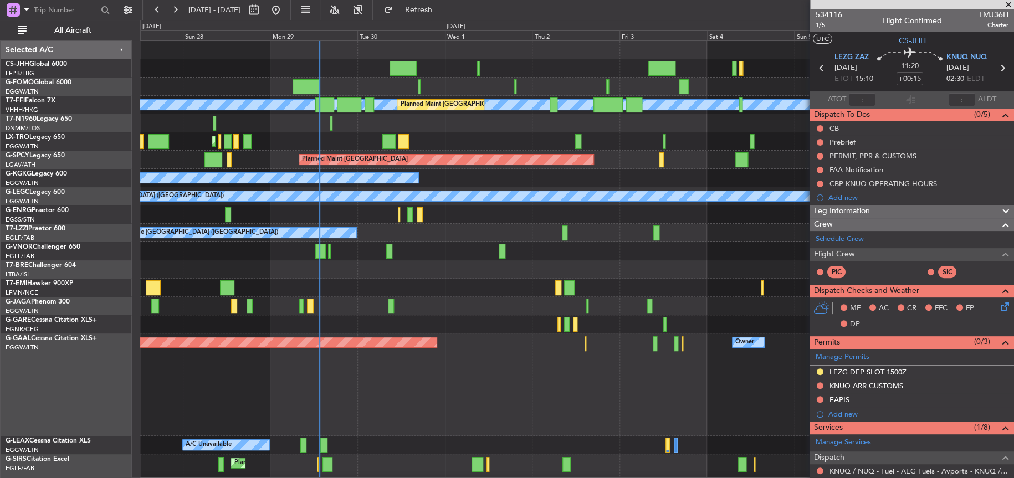
click at [489, 339] on div "Planned Maint Dusseldorf Owner Owner" at bounding box center [577, 385] width 874 height 103
